Goal: Information Seeking & Learning: Learn about a topic

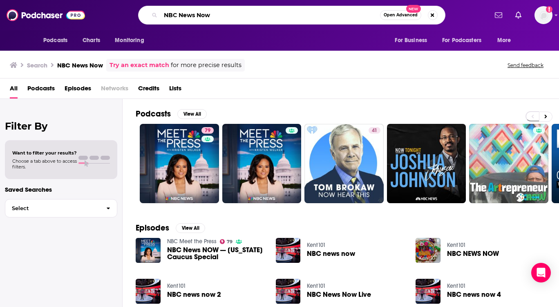
click at [218, 21] on input "NBC News Now" at bounding box center [271, 15] width 220 height 13
drag, startPoint x: 0, startPoint y: 0, endPoint x: 145, endPoint y: 5, distance: 144.8
click at [145, 5] on div "Podcasts Charts Monitoring NBC News Now Open Advanced New For Business For Podc…" at bounding box center [279, 15] width 559 height 30
type input "healthy by [PERSON_NAME]"
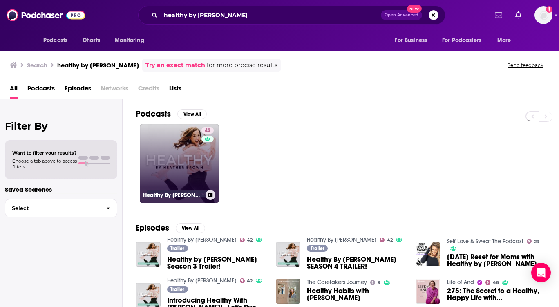
click at [187, 147] on link "42 Healthy By [PERSON_NAME]" at bounding box center [179, 163] width 79 height 79
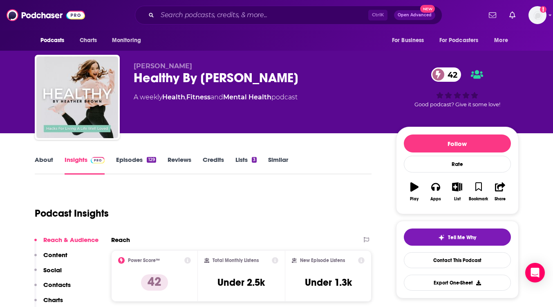
click at [135, 171] on link "Episodes 129" at bounding box center [136, 165] width 40 height 19
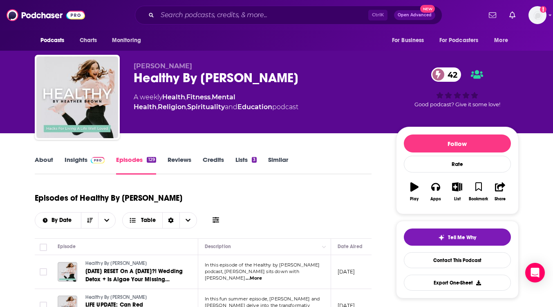
click at [40, 155] on div "About Insights Episodes 129 Reviews Credits Lists 3 Similar" at bounding box center [203, 165] width 337 height 20
click at [41, 159] on link "About" at bounding box center [44, 165] width 18 height 19
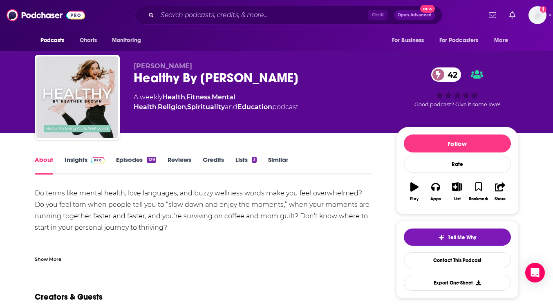
click at [130, 158] on link "Episodes 129" at bounding box center [136, 165] width 40 height 19
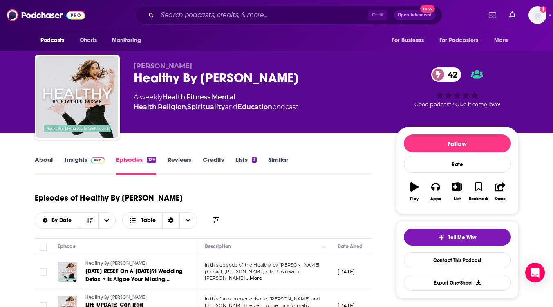
click at [72, 157] on link "Insights" at bounding box center [85, 165] width 40 height 19
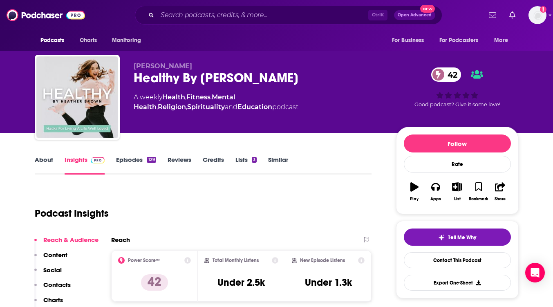
click at [72, 157] on link "Insights" at bounding box center [85, 165] width 40 height 19
